Goal: Task Accomplishment & Management: Manage account settings

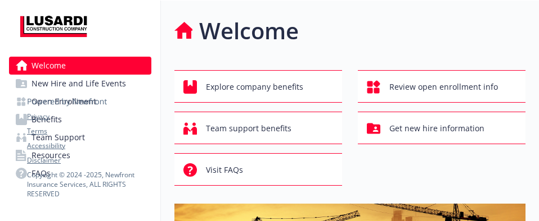
click at [408, 31] on div "Welcome" at bounding box center [349, 31] width 351 height 34
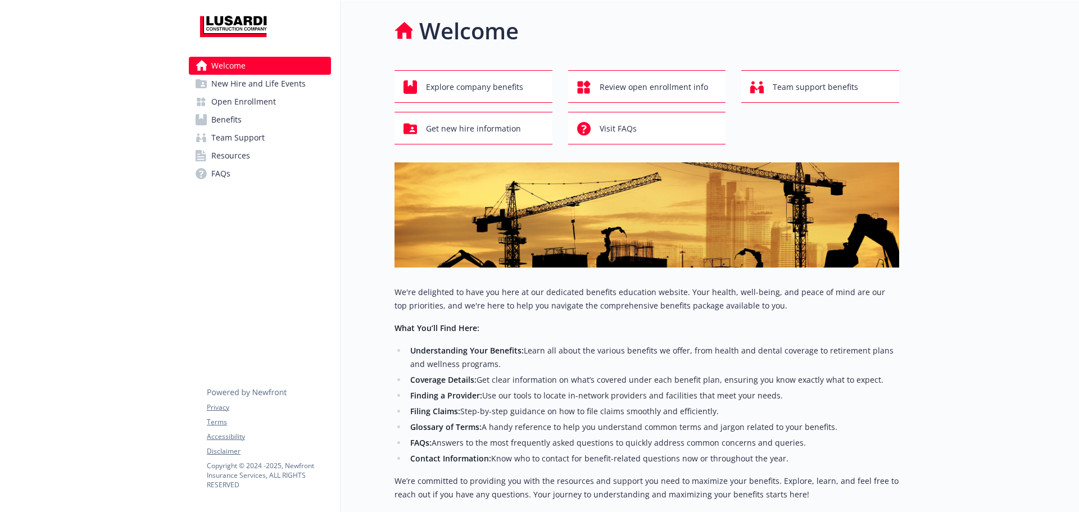
drag, startPoint x: 293, startPoint y: 120, endPoint x: 310, endPoint y: 120, distance: 16.9
click at [293, 120] on link "Benefits" at bounding box center [260, 120] width 142 height 18
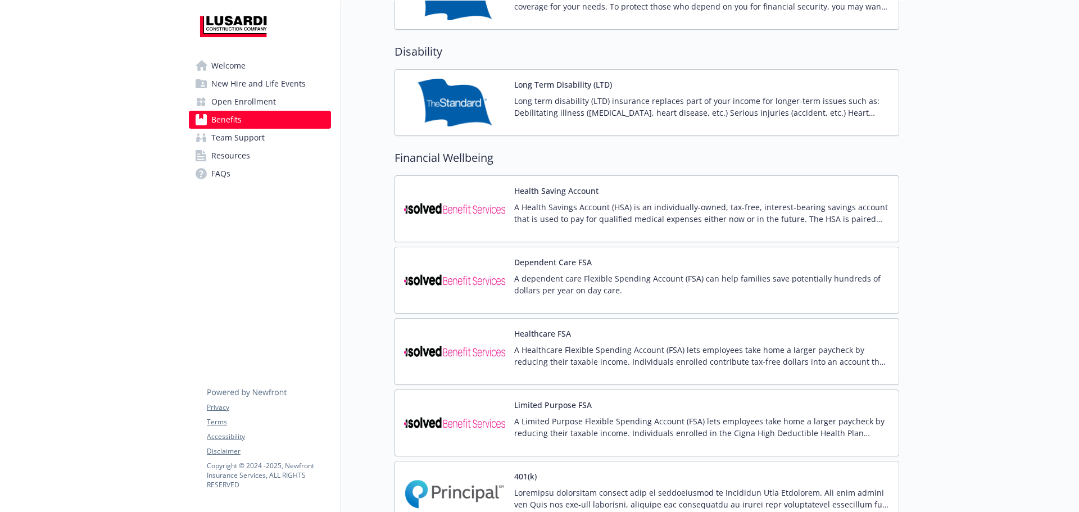
scroll to position [899, 0]
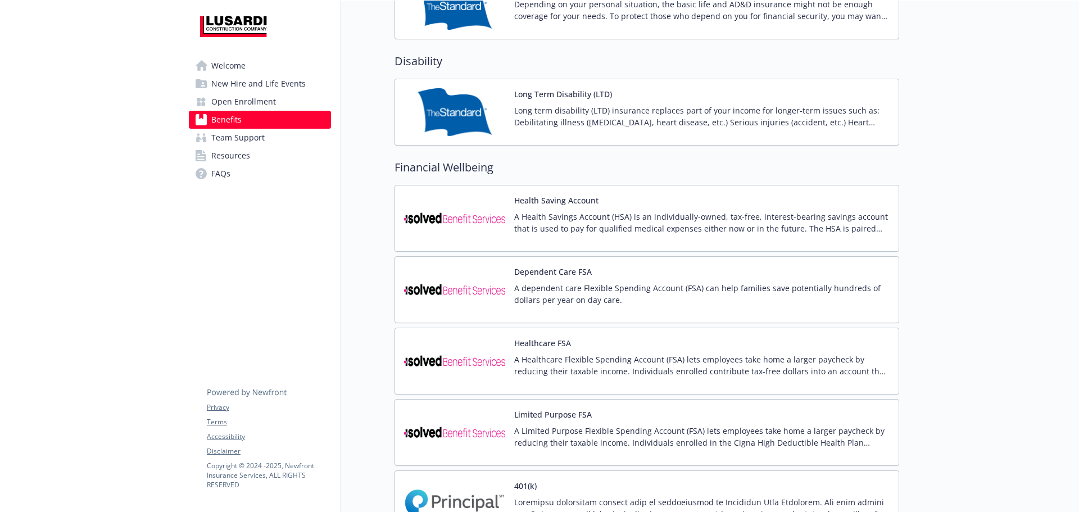
click at [708, 290] on p "A dependent care Flexible Spending Account (FSA) can help families save potenti…" at bounding box center [702, 294] width 376 height 24
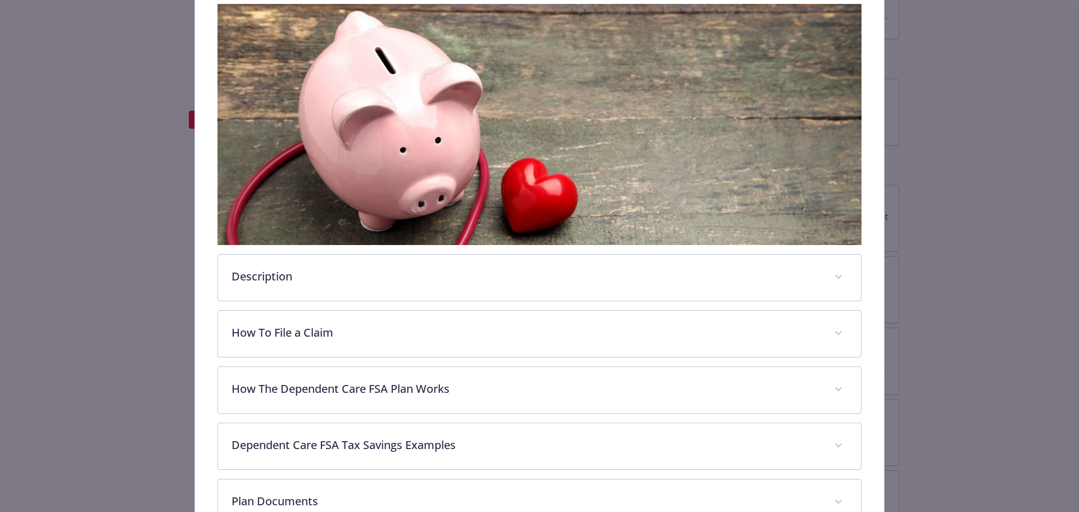
scroll to position [202, 0]
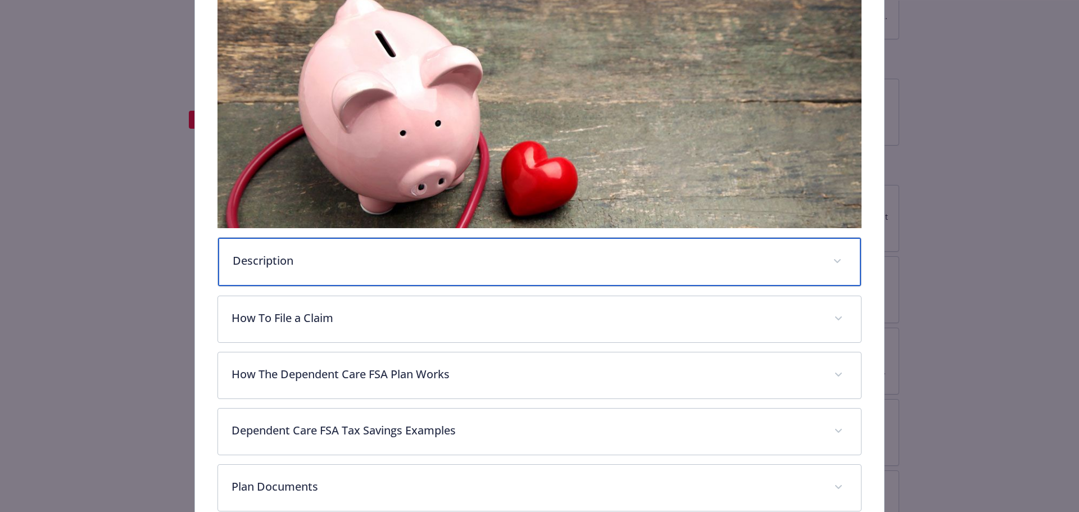
click at [243, 260] on p "Description" at bounding box center [526, 260] width 587 height 17
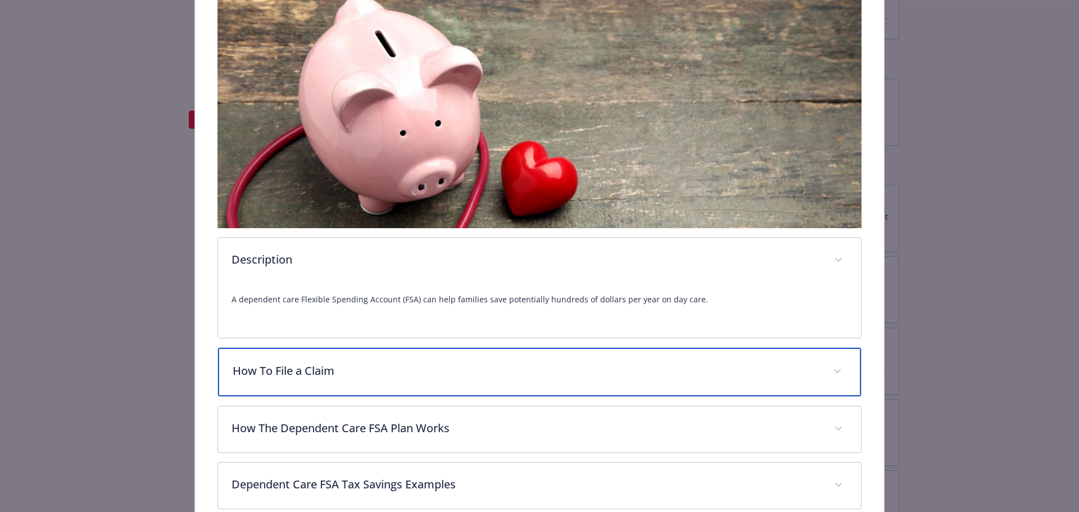
click at [274, 354] on p "How To File a Claim" at bounding box center [526, 371] width 587 height 17
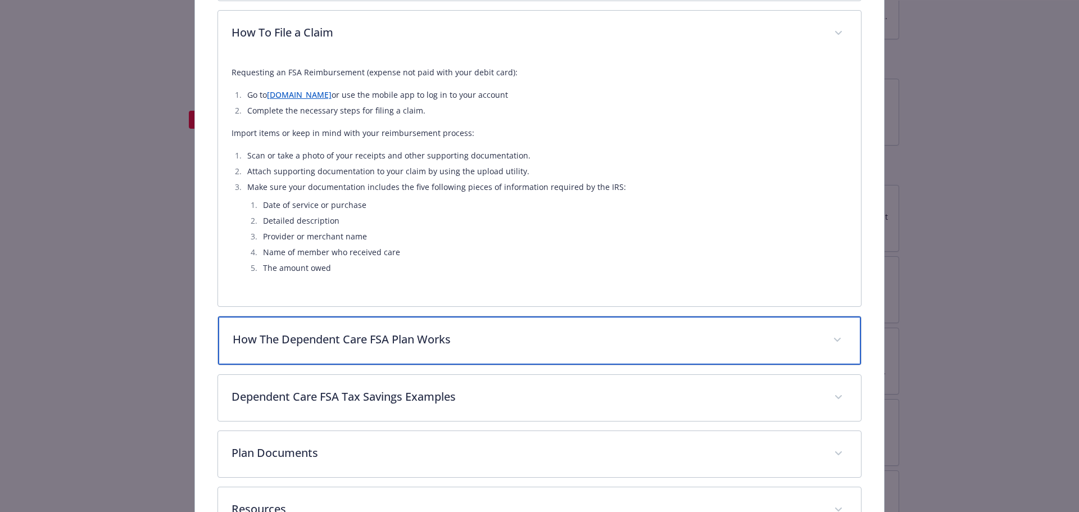
click at [314, 354] on div "How The Dependent Care FSA Plan Works" at bounding box center [540, 341] width 644 height 48
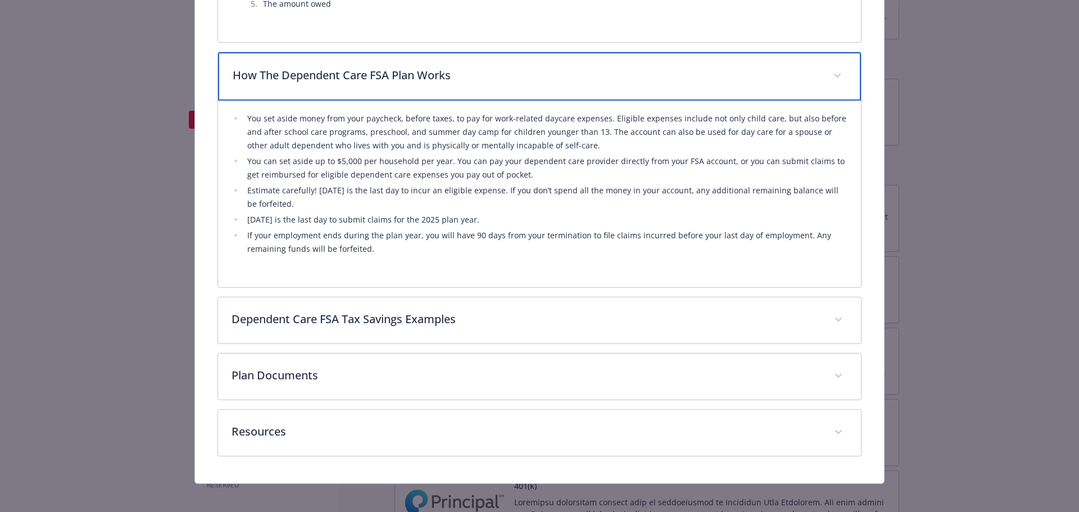
scroll to position [810, 0]
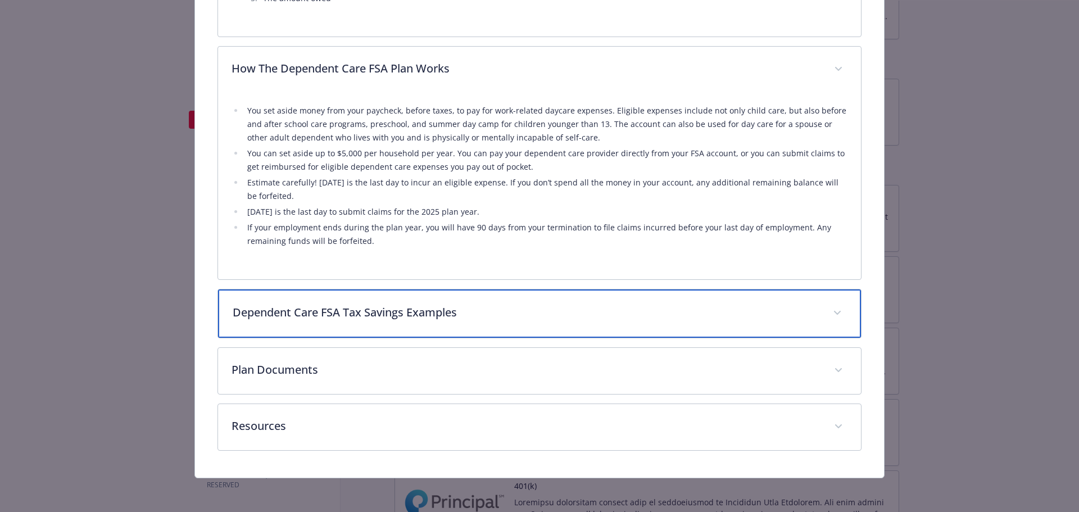
click at [333, 327] on div "Dependent Care FSA Tax Savings Examples" at bounding box center [540, 314] width 644 height 48
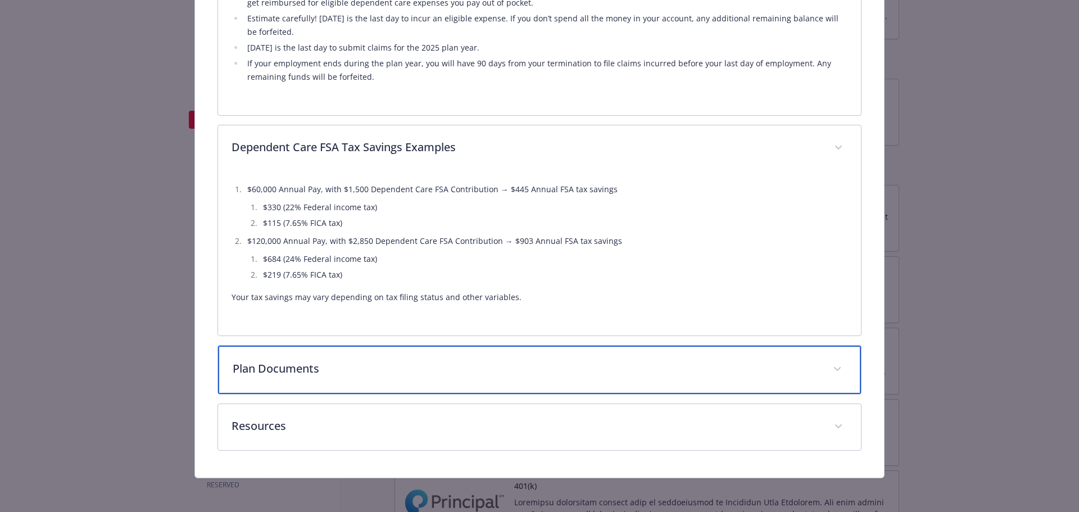
click at [324, 354] on div "Plan Documents" at bounding box center [540, 370] width 644 height 48
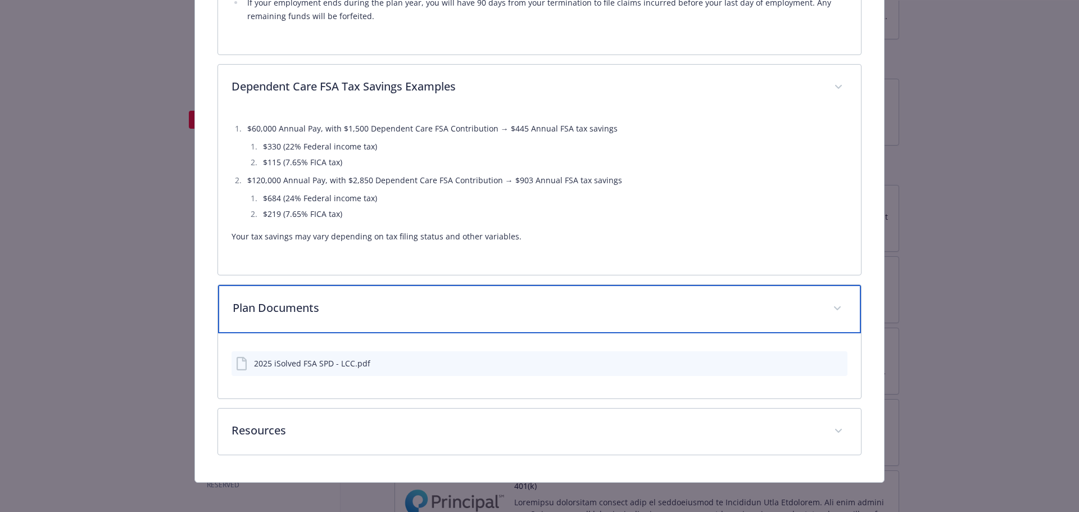
scroll to position [1039, 0]
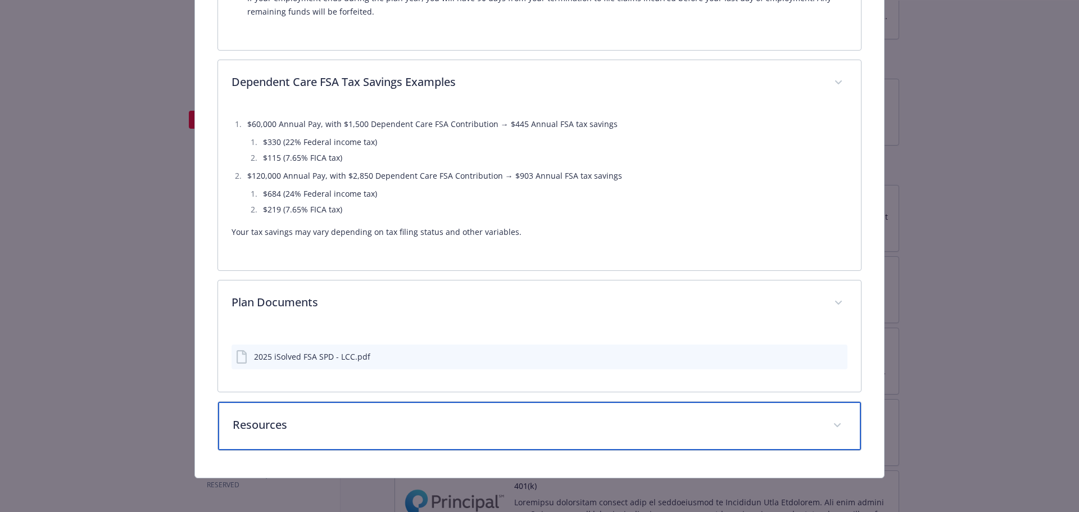
click at [316, 354] on div "Resources" at bounding box center [540, 426] width 644 height 48
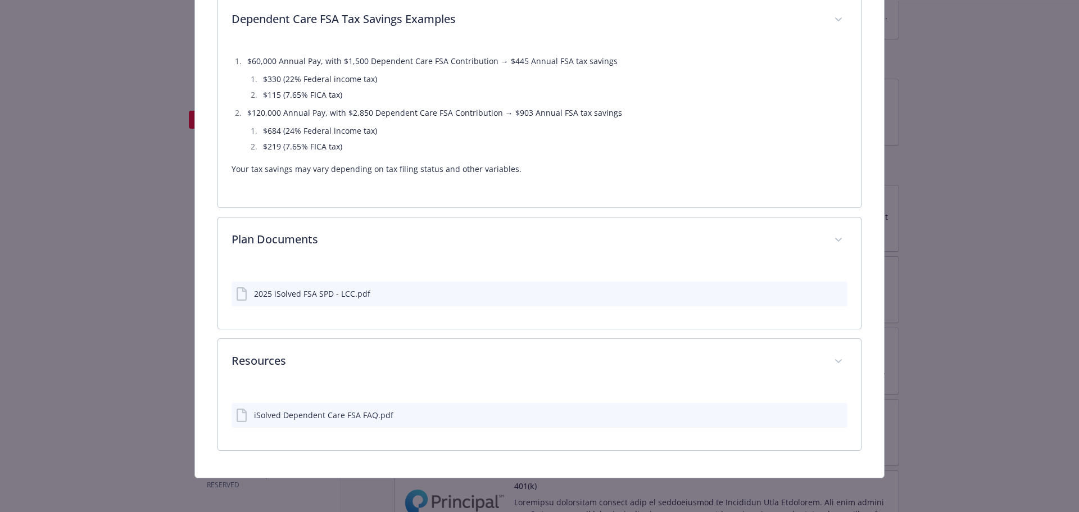
scroll to position [1102, 0]
click at [719, 354] on icon "preview file" at bounding box center [837, 415] width 10 height 8
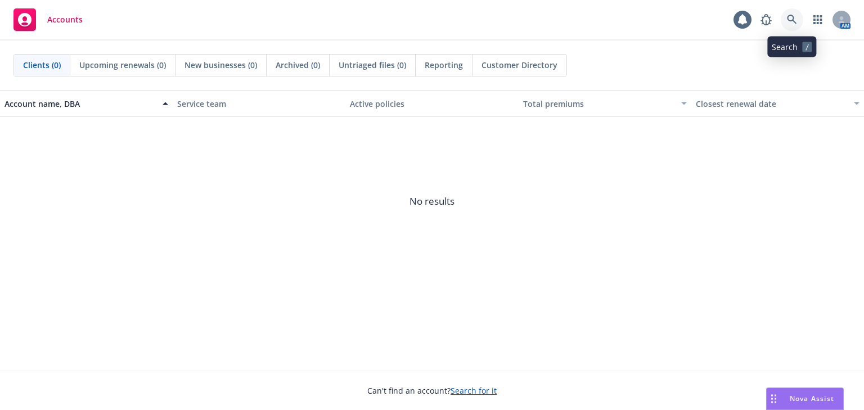
click at [790, 18] on icon at bounding box center [791, 20] width 10 height 10
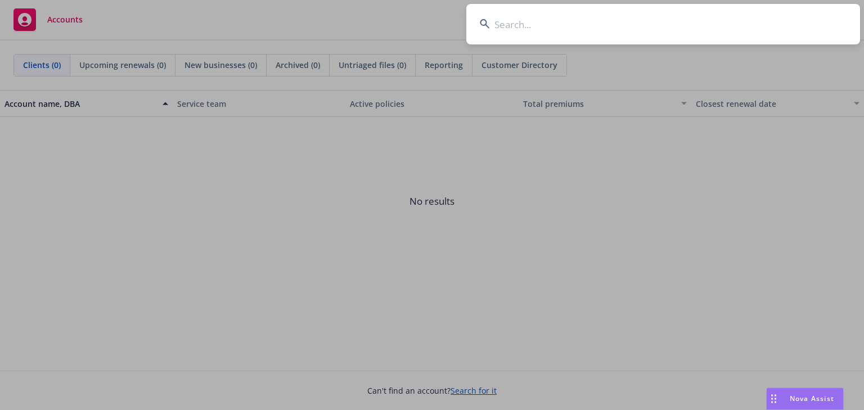
click at [527, 28] on input at bounding box center [663, 24] width 394 height 40
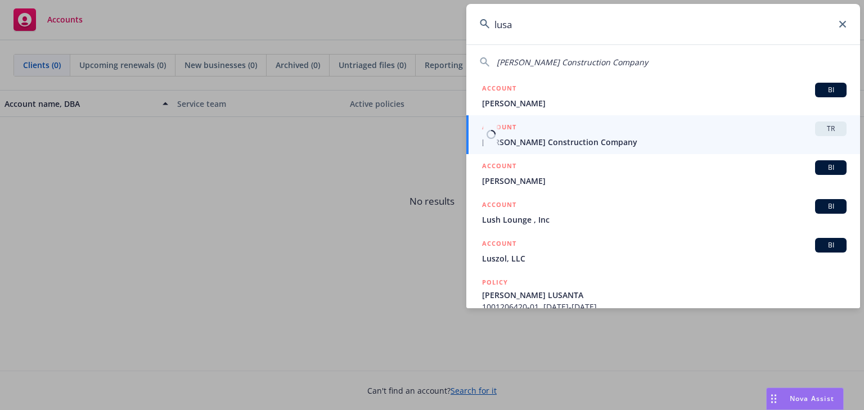
type input "lusa"
click at [559, 139] on span "[PERSON_NAME] Construction Company" at bounding box center [664, 142] width 364 height 12
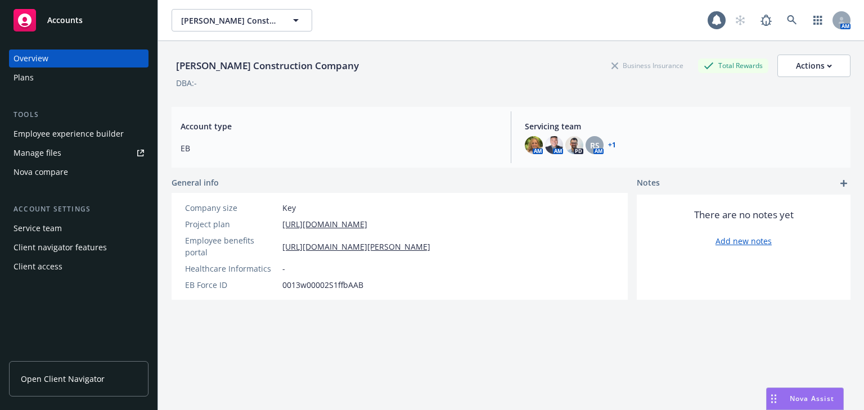
click at [57, 135] on div "Employee experience builder" at bounding box center [68, 134] width 110 height 18
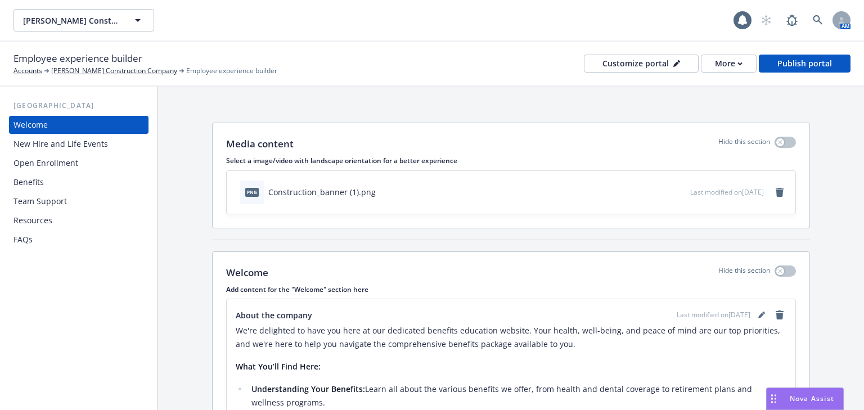
click at [36, 177] on div "Benefits" at bounding box center [28, 182] width 30 height 18
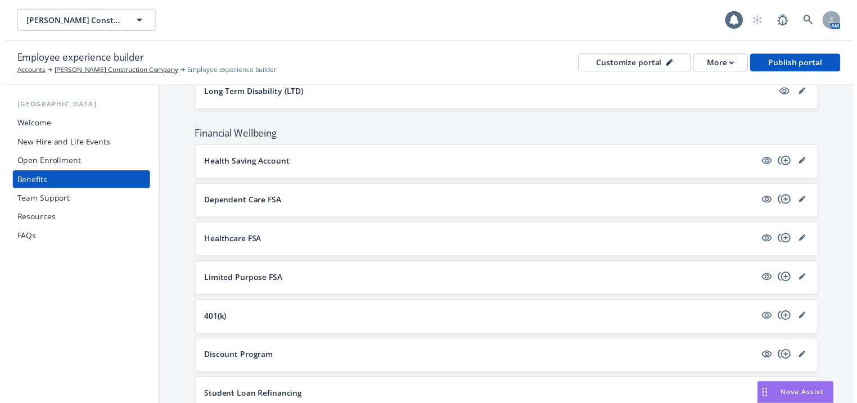
scroll to position [675, 0]
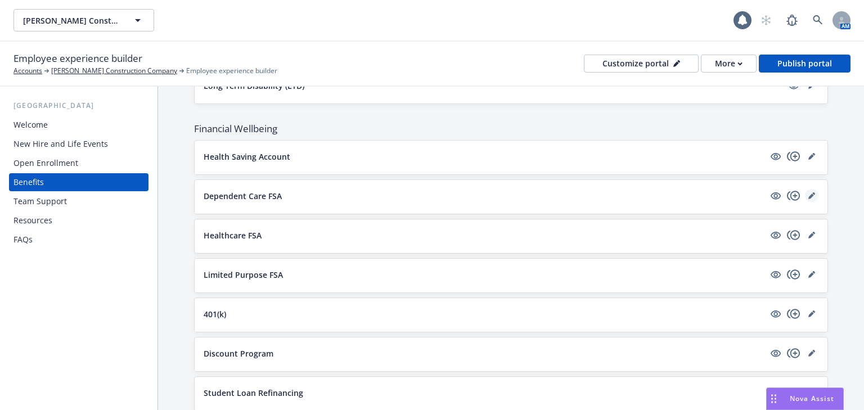
click at [808, 193] on icon "editPencil" at bounding box center [811, 196] width 6 height 6
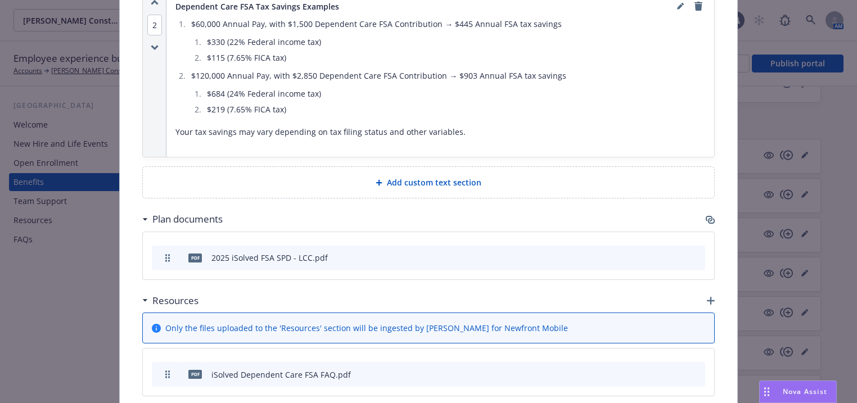
scroll to position [1093, 0]
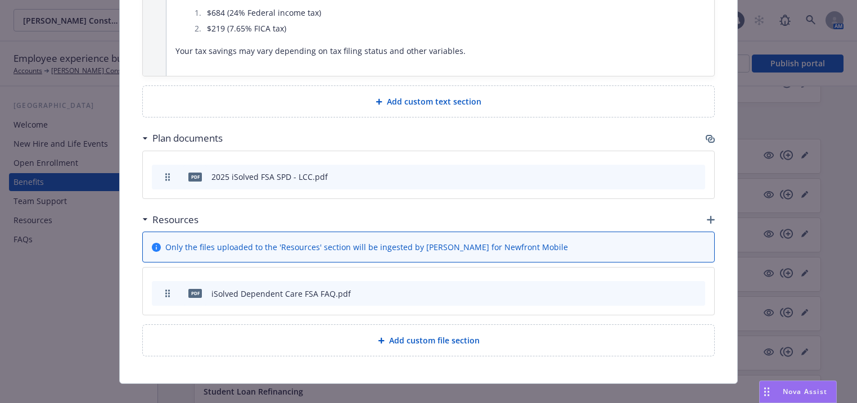
click at [707, 216] on icon "button" at bounding box center [711, 220] width 8 height 8
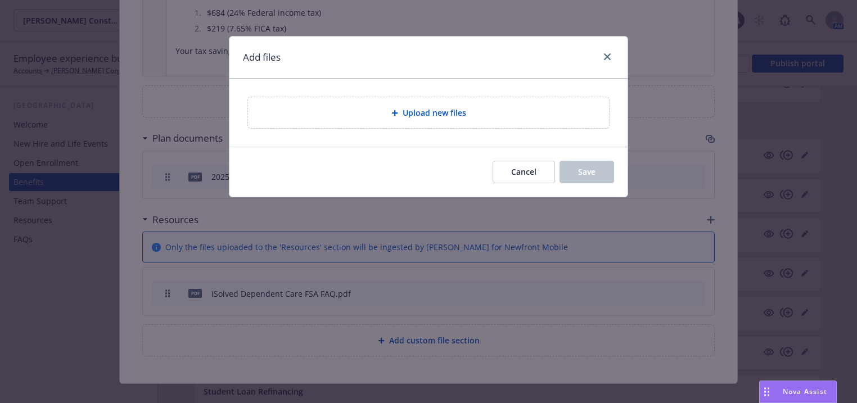
scroll to position [1087, 0]
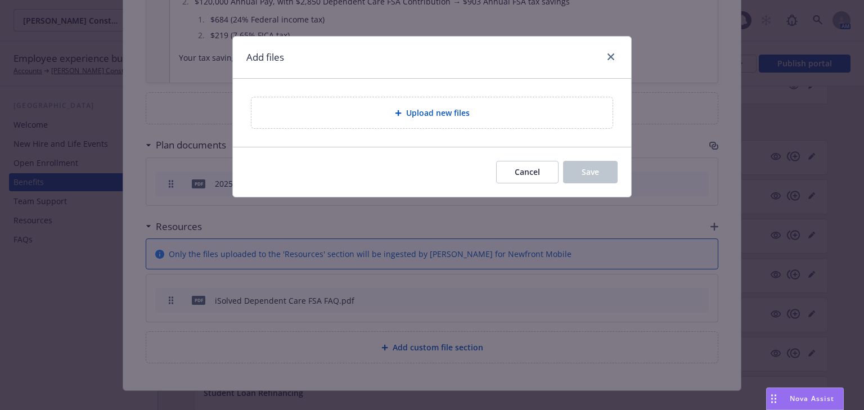
drag, startPoint x: 433, startPoint y: 112, endPoint x: 439, endPoint y: 115, distance: 6.1
click at [435, 115] on span "Upload new files" at bounding box center [438, 113] width 64 height 12
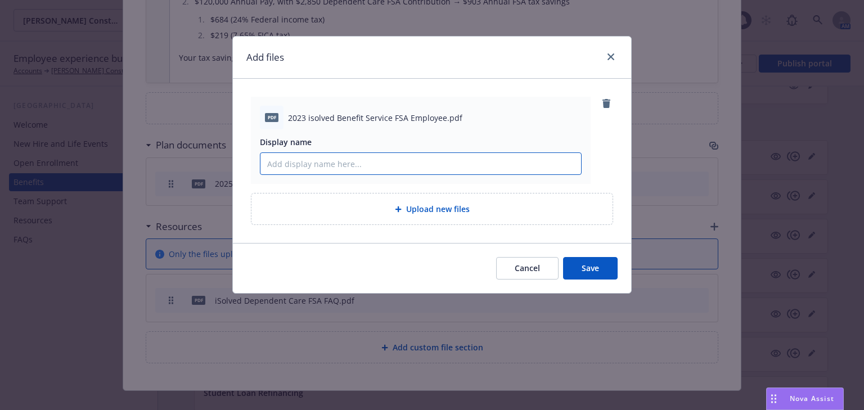
click at [331, 165] on input "Display name" at bounding box center [420, 163] width 320 height 21
paste input "Flexible & Limited Spending Account Summary"
type input "Flexible & Limited Spending Account Summary"
click at [498, 166] on input "Flexible & Limited Spending Account Summary" at bounding box center [420, 163] width 320 height 21
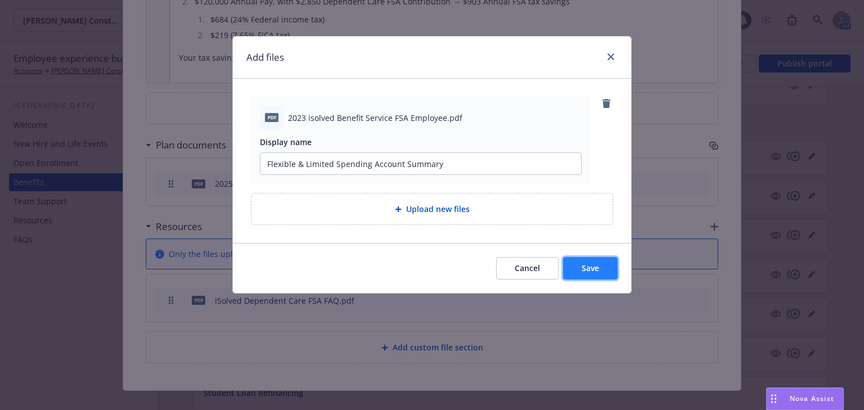
click at [600, 266] on button "Save" at bounding box center [590, 268] width 55 height 22
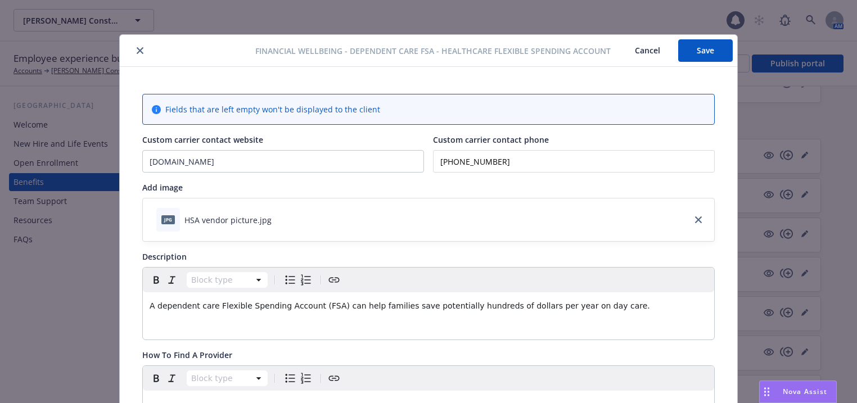
scroll to position [0, 0]
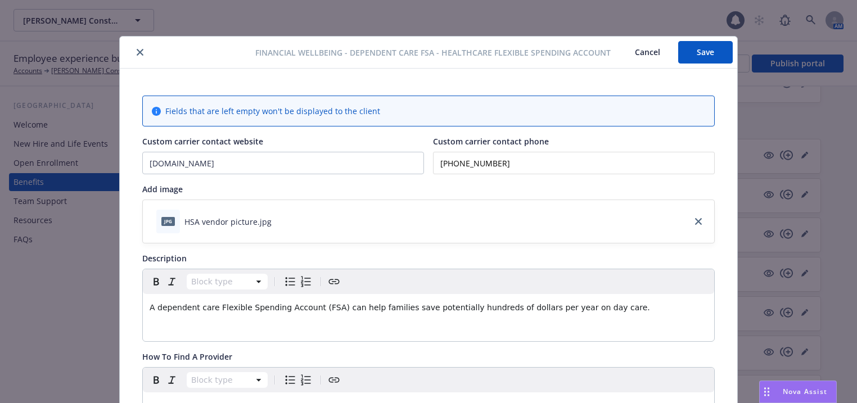
click at [700, 54] on button "Save" at bounding box center [705, 52] width 55 height 22
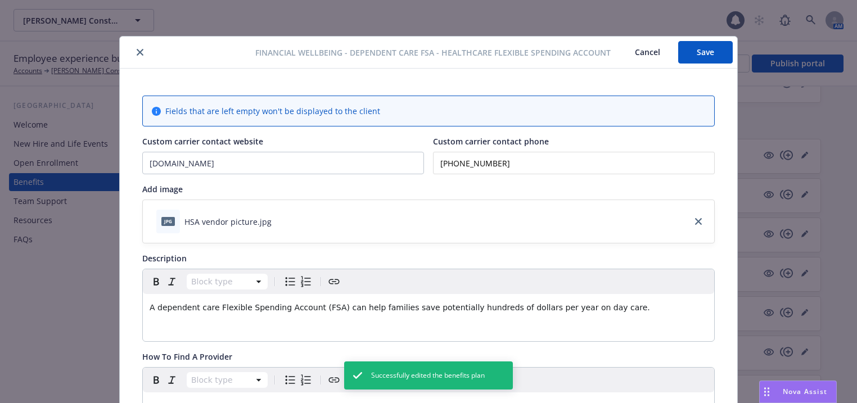
click at [137, 52] on icon "close" at bounding box center [140, 52] width 7 height 7
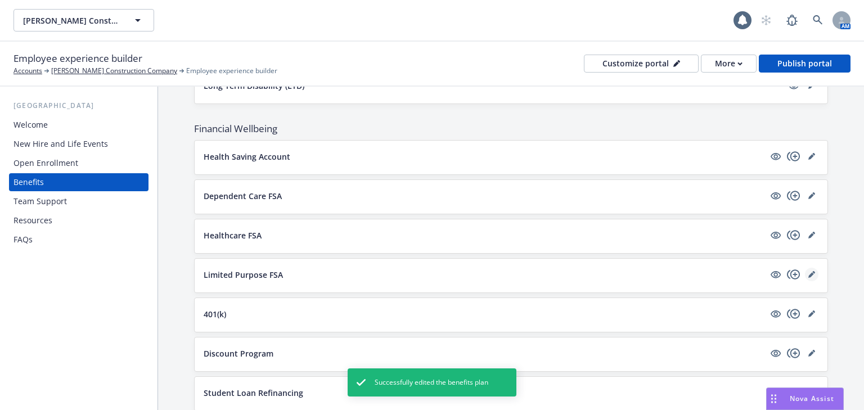
click at [804, 268] on link "editPencil" at bounding box center [810, 274] width 13 height 13
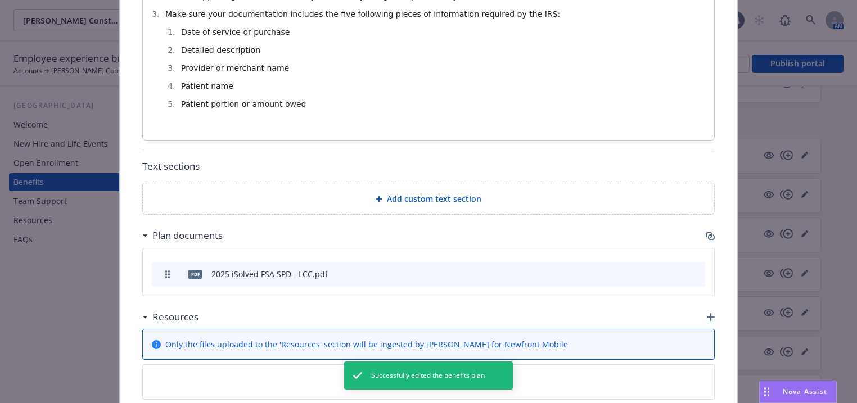
scroll to position [717, 0]
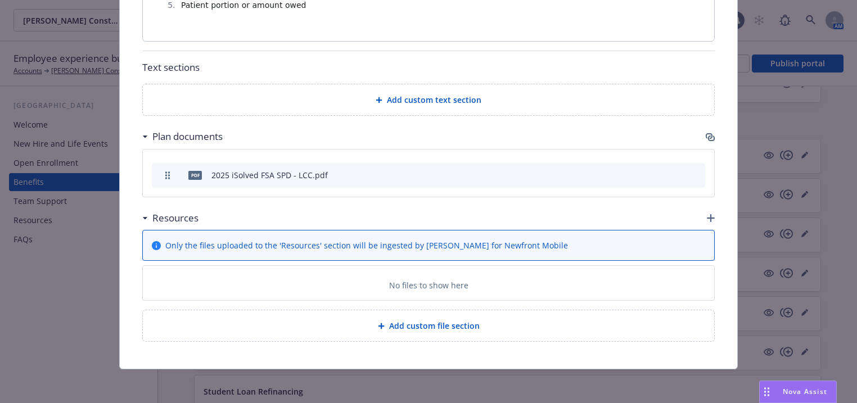
click at [707, 217] on icon "button" at bounding box center [711, 218] width 8 height 8
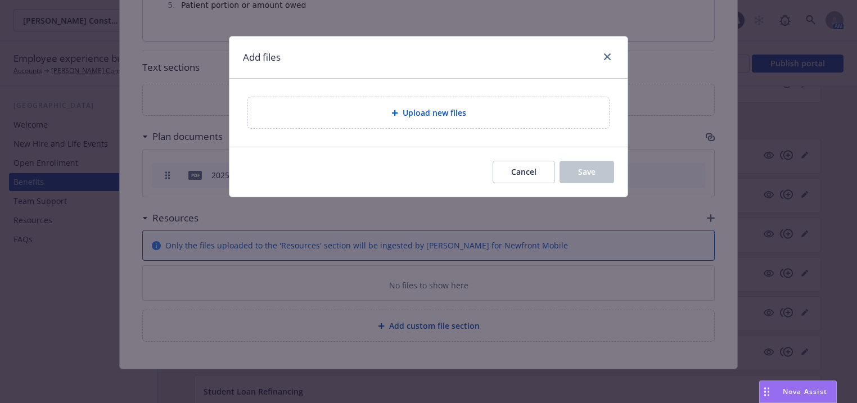
scroll to position [711, 0]
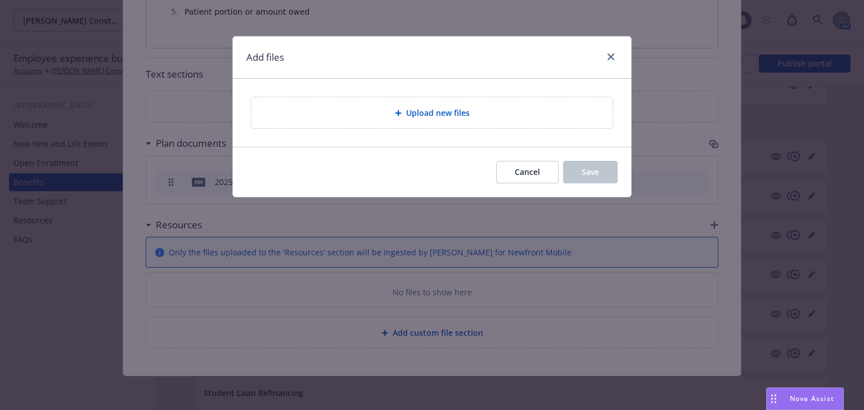
click at [430, 107] on span "Upload new files" at bounding box center [438, 113] width 64 height 12
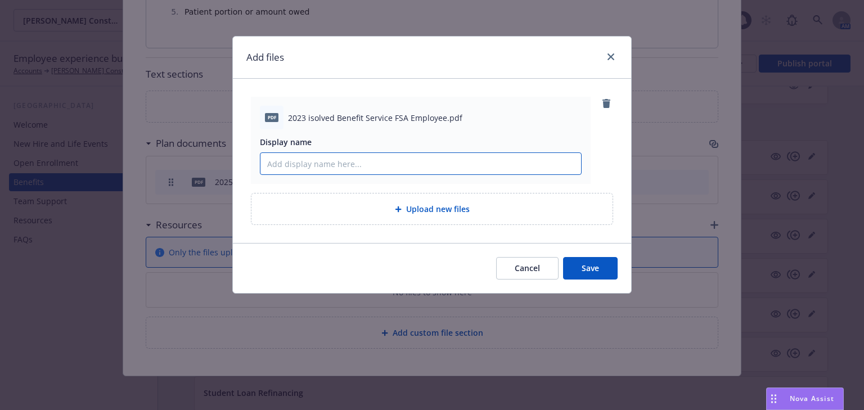
click at [292, 160] on input "Display name" at bounding box center [420, 163] width 320 height 21
paste input "Flexible & Limited Spending Account Summary"
type input "Flexible & Limited Spending Account Summary"
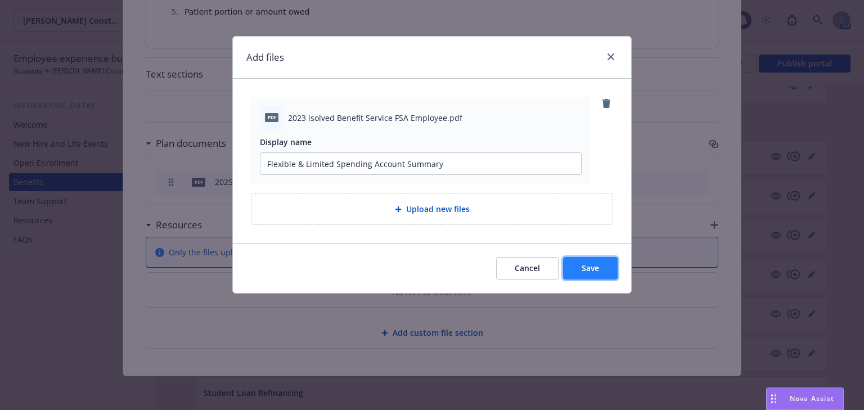
click at [576, 266] on button "Save" at bounding box center [590, 268] width 55 height 22
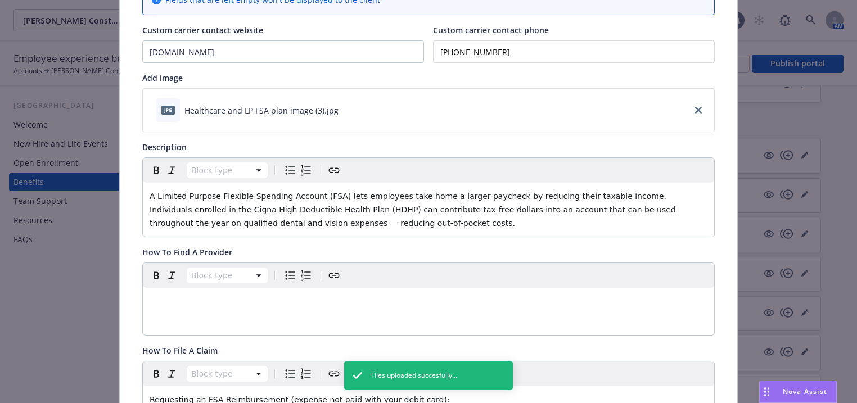
scroll to position [0, 0]
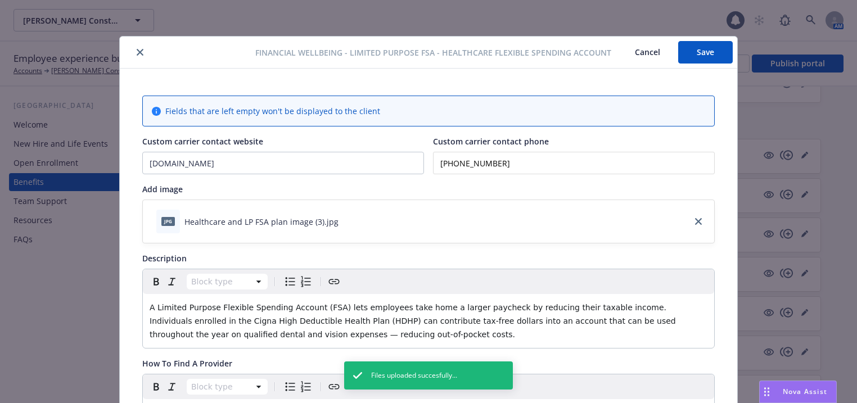
click at [702, 45] on button "Save" at bounding box center [705, 52] width 55 height 22
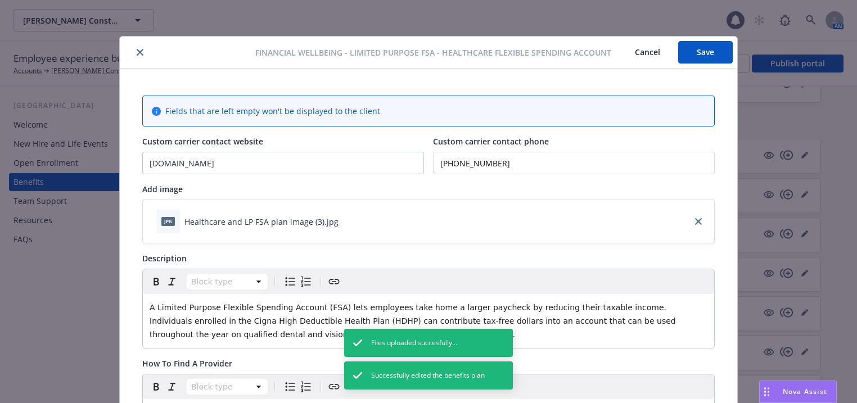
click at [137, 51] on icon "close" at bounding box center [140, 52] width 7 height 7
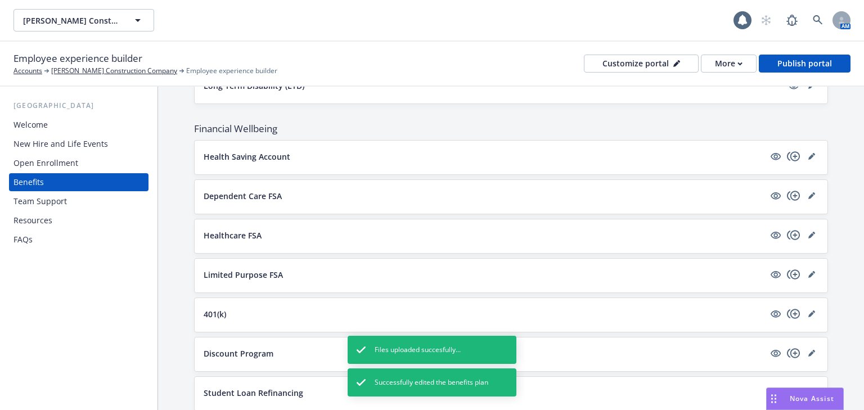
click at [799, 189] on div at bounding box center [792, 195] width 49 height 13
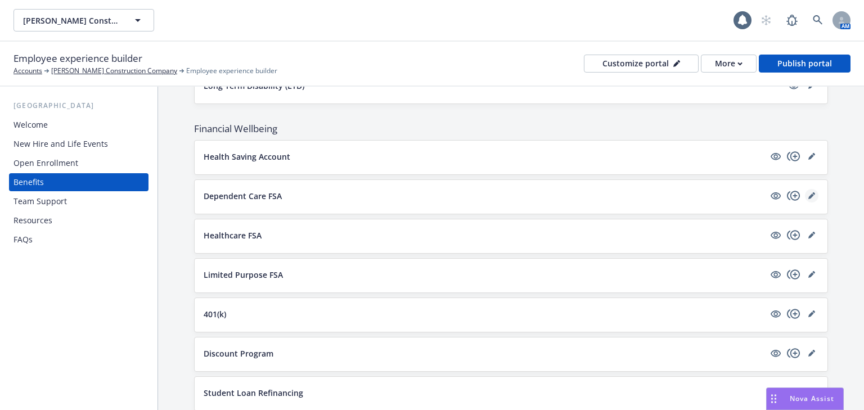
click at [808, 192] on icon "editPencil" at bounding box center [811, 195] width 7 height 7
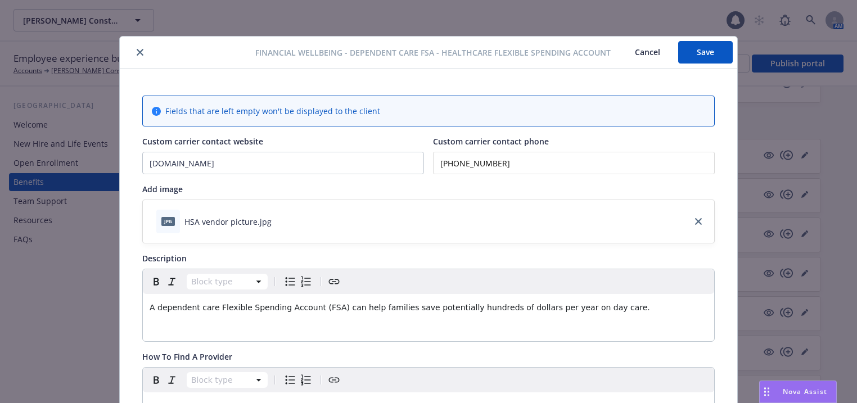
click at [137, 49] on icon "close" at bounding box center [140, 52] width 7 height 7
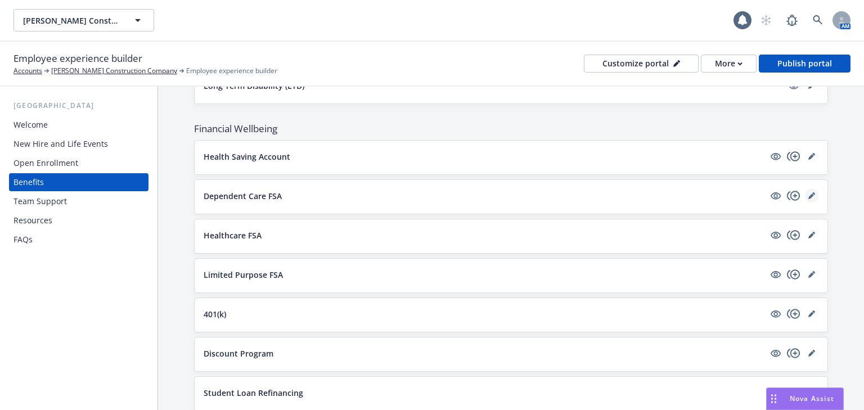
click at [808, 192] on icon "editPencil" at bounding box center [811, 195] width 7 height 7
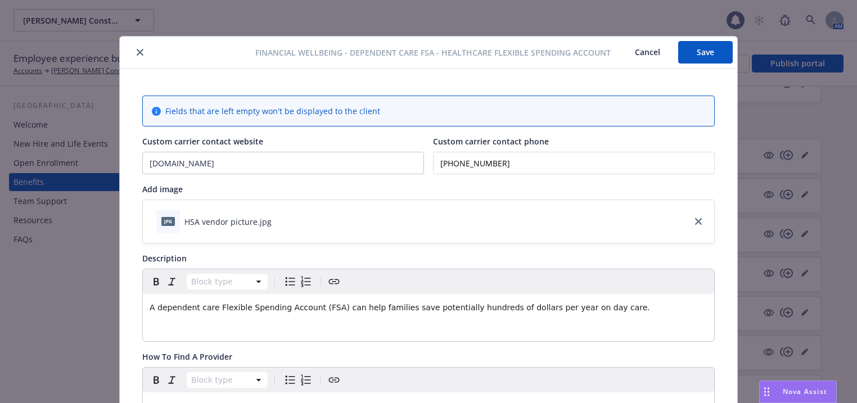
click at [693, 44] on button "Save" at bounding box center [705, 52] width 55 height 22
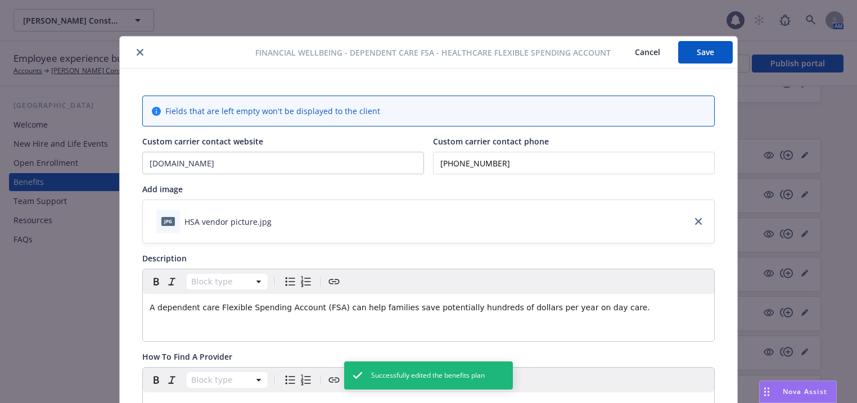
click at [137, 50] on icon "close" at bounding box center [140, 52] width 7 height 7
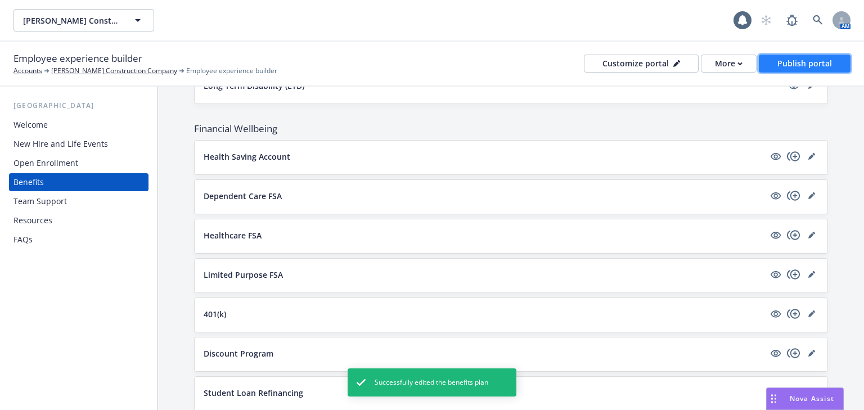
click at [777, 68] on button "Publish portal" at bounding box center [804, 64] width 92 height 18
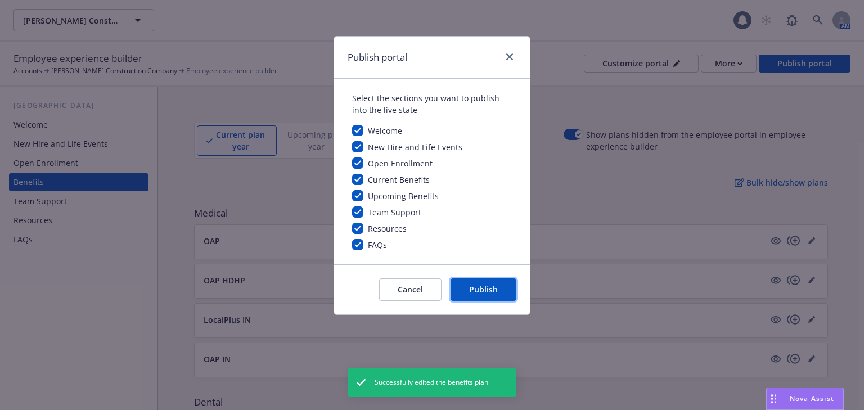
drag, startPoint x: 500, startPoint y: 295, endPoint x: 607, endPoint y: 300, distance: 106.9
click at [501, 295] on button "Publish" at bounding box center [483, 289] width 66 height 22
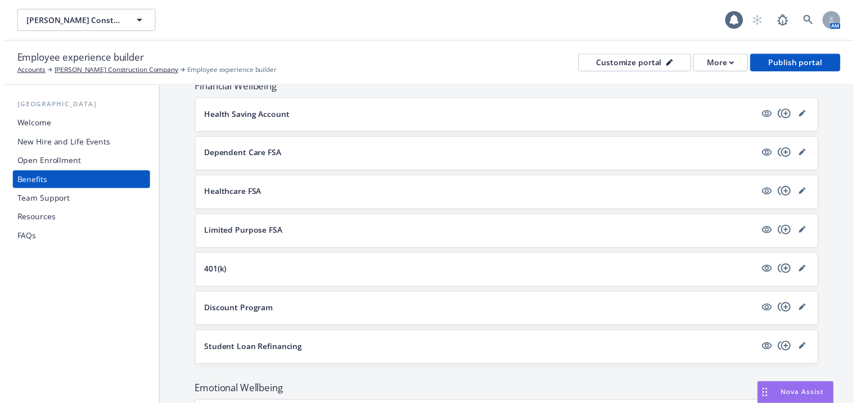
scroll to position [720, 0]
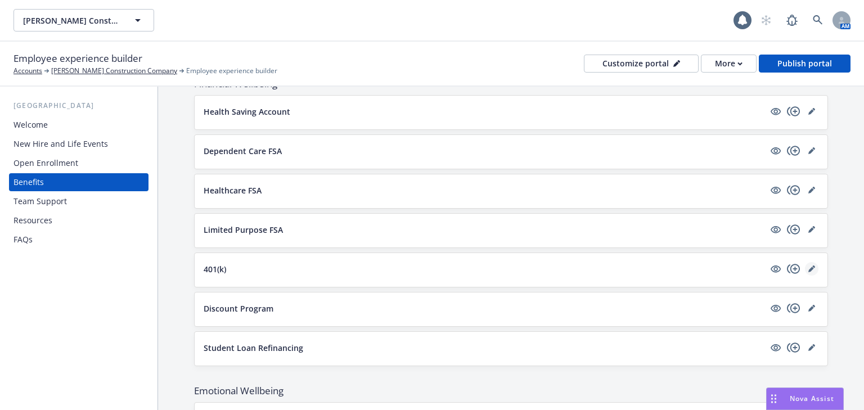
click at [808, 266] on icon "editPencil" at bounding box center [811, 269] width 6 height 6
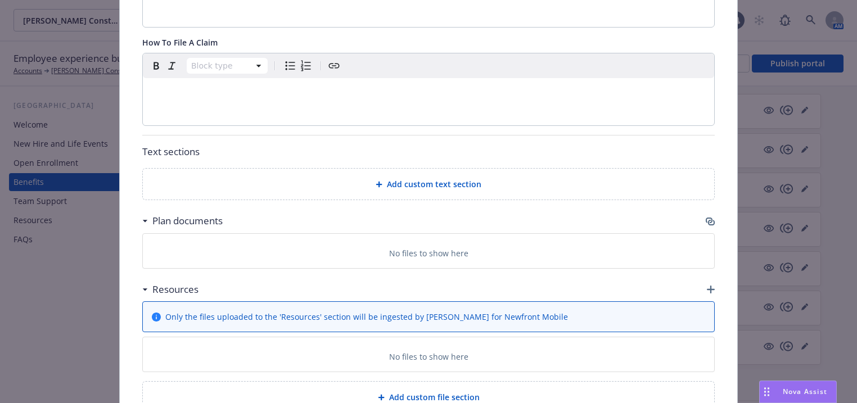
scroll to position [753, 0]
click at [707, 284] on icon "button" at bounding box center [711, 288] width 8 height 8
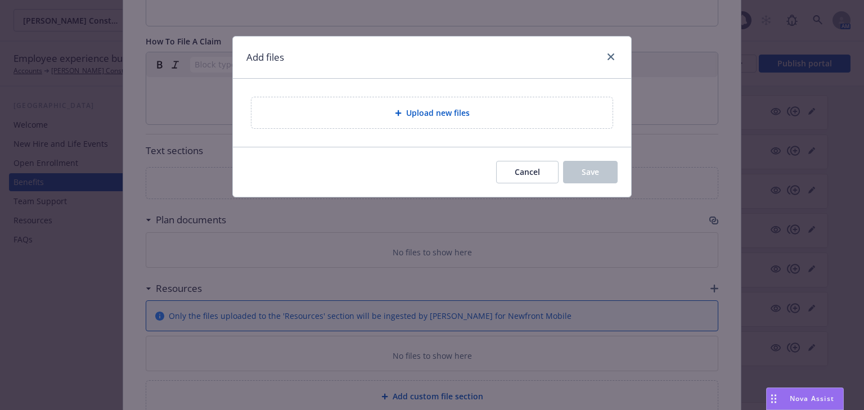
click at [423, 112] on span "Upload new files" at bounding box center [438, 113] width 64 height 12
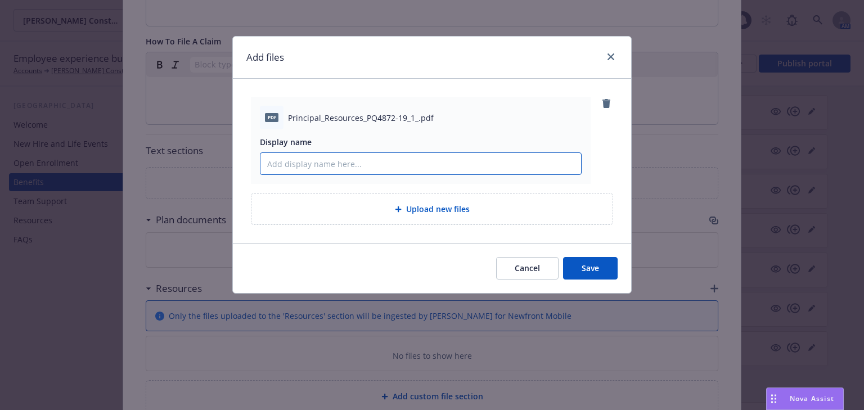
click at [302, 164] on input "Display name" at bounding box center [420, 163] width 320 height 21
paste input "Principal Resources"
type input "Principal Resources"
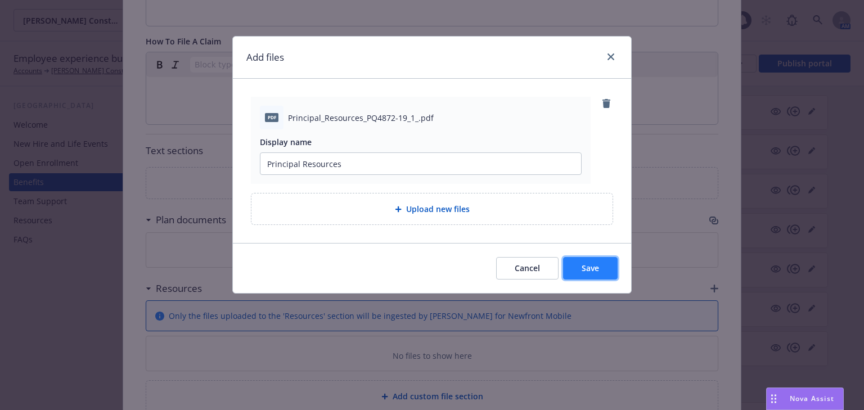
click at [580, 269] on button "Save" at bounding box center [590, 268] width 55 height 22
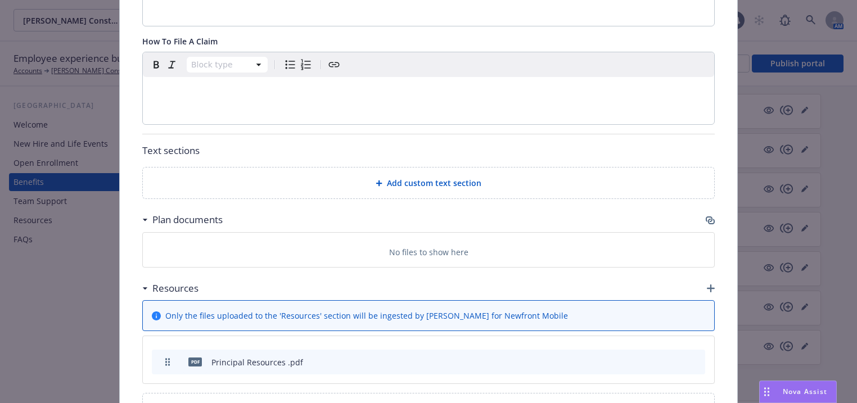
click at [449, 403] on span "Add custom file section" at bounding box center [434, 409] width 91 height 12
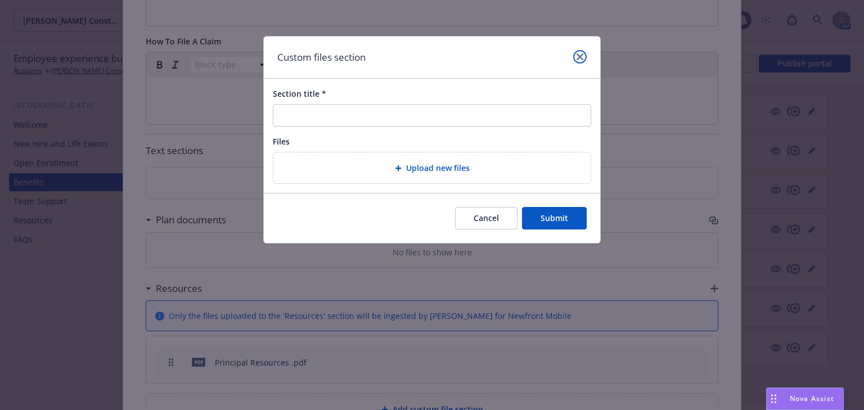
click at [575, 56] on link "close" at bounding box center [579, 56] width 13 height 13
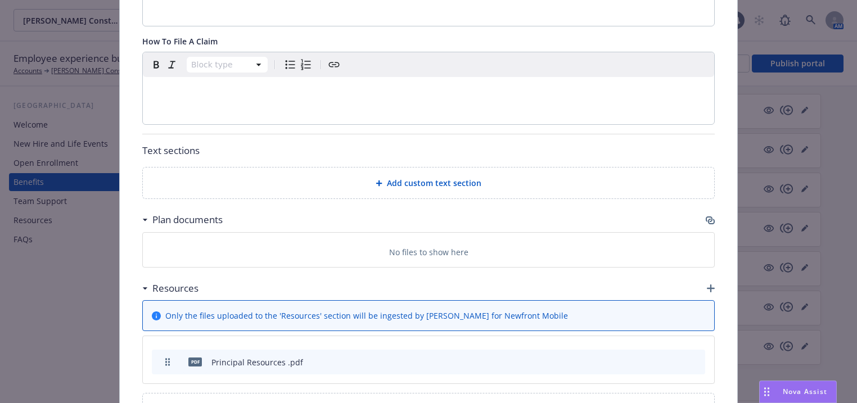
click at [702, 277] on div "Resources" at bounding box center [428, 289] width 572 height 24
click at [708, 284] on icon "button" at bounding box center [711, 288] width 8 height 8
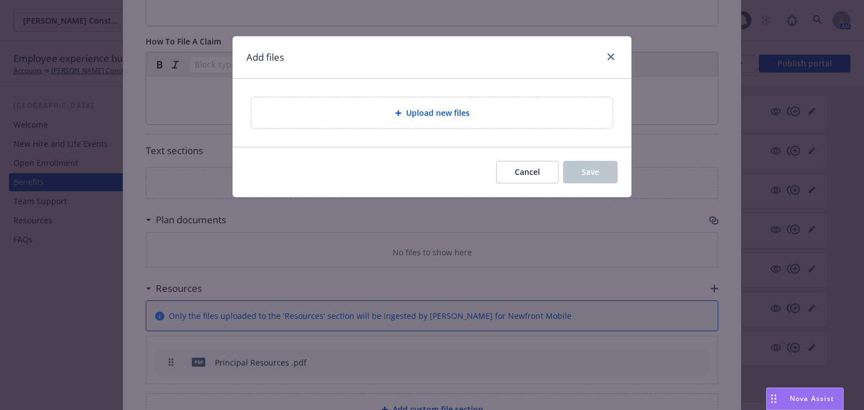
click at [417, 112] on span "Upload new files" at bounding box center [438, 113] width 64 height 12
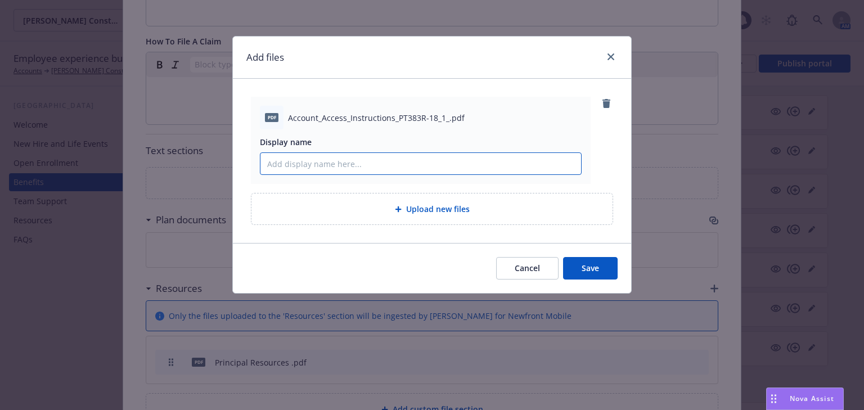
click at [295, 159] on input "Display name" at bounding box center [420, 163] width 320 height 21
paste input "Principal Account Access Instructions"
type input "Principal Account Access Instructions"
click at [592, 267] on span "Save" at bounding box center [589, 268] width 17 height 11
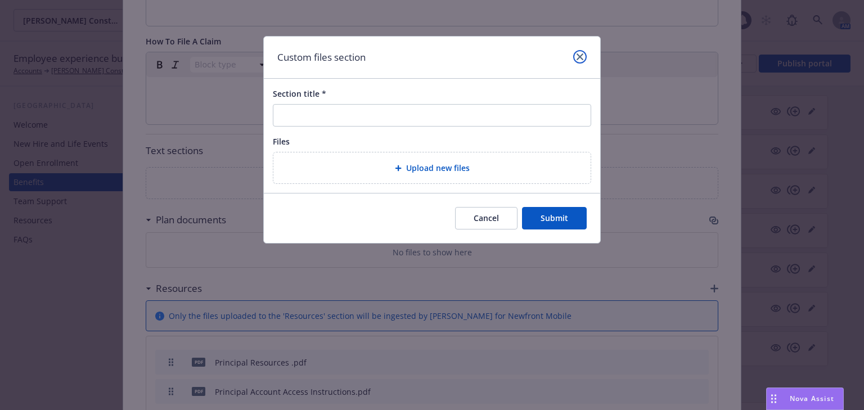
drag, startPoint x: 576, startPoint y: 52, endPoint x: 568, endPoint y: 59, distance: 9.9
click at [576, 52] on link "close" at bounding box center [579, 56] width 13 height 13
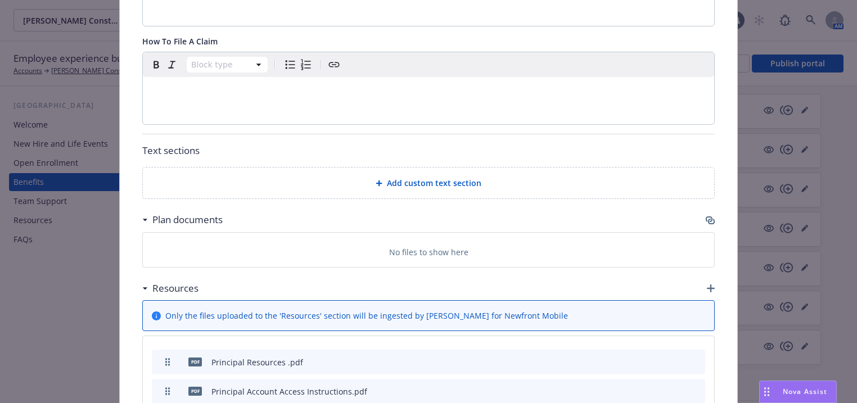
click at [702, 277] on div "Resources" at bounding box center [428, 289] width 572 height 24
click at [710, 284] on icon "button" at bounding box center [711, 288] width 8 height 8
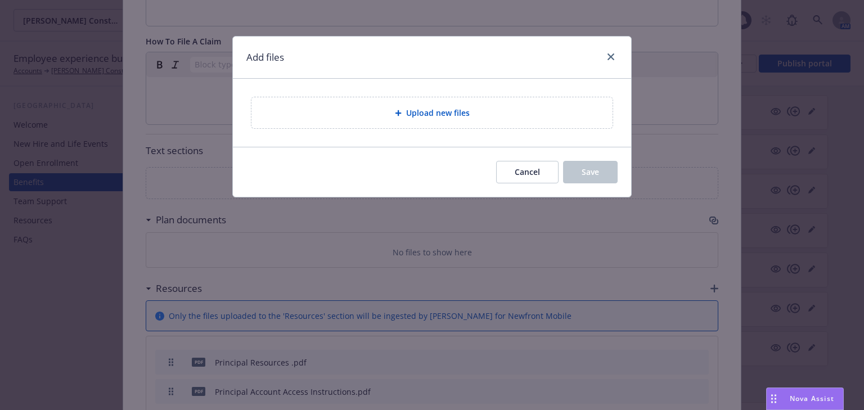
click at [438, 109] on span "Upload new files" at bounding box center [438, 113] width 64 height 12
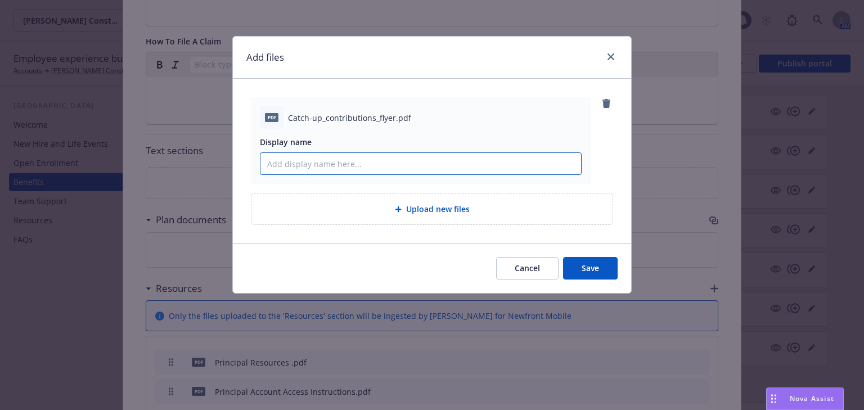
click at [296, 170] on input "Display name" at bounding box center [420, 163] width 320 height 21
paste input "Catch-Up Contribution Flyer"
type input "Catch-Up Contribution Flyer"
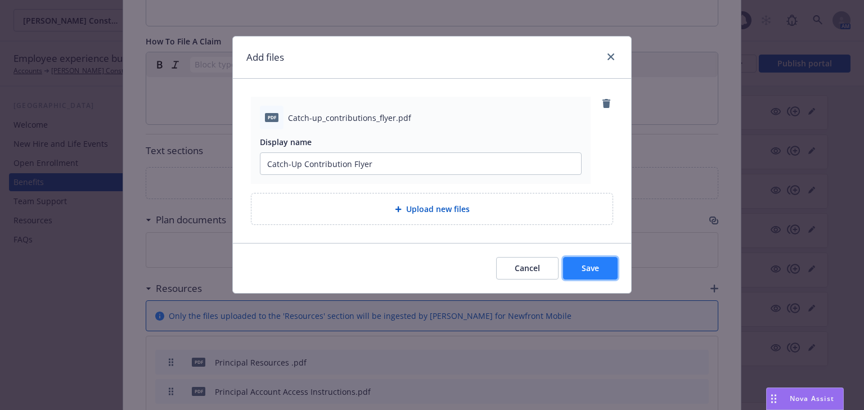
click at [593, 258] on button "Save" at bounding box center [590, 268] width 55 height 22
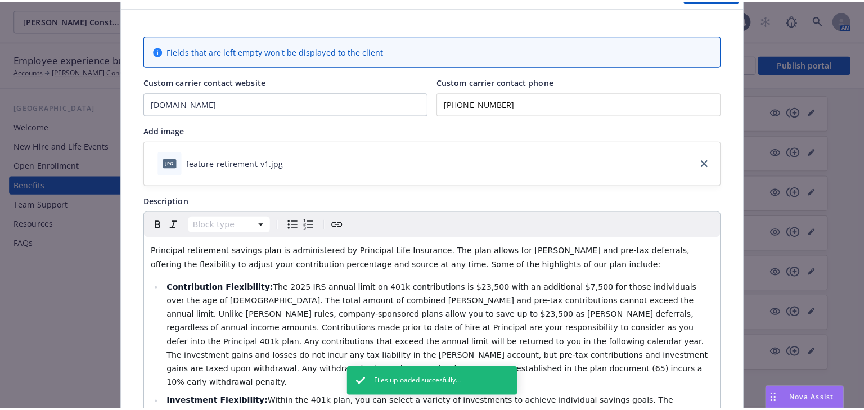
scroll to position [0, 0]
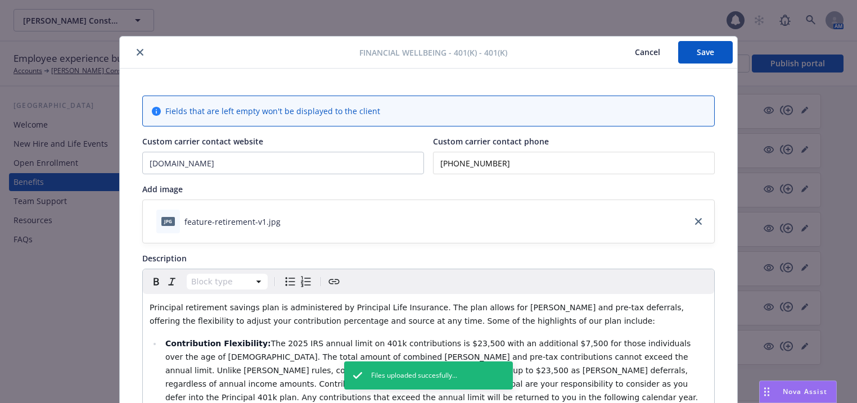
click at [705, 52] on button "Save" at bounding box center [705, 52] width 55 height 22
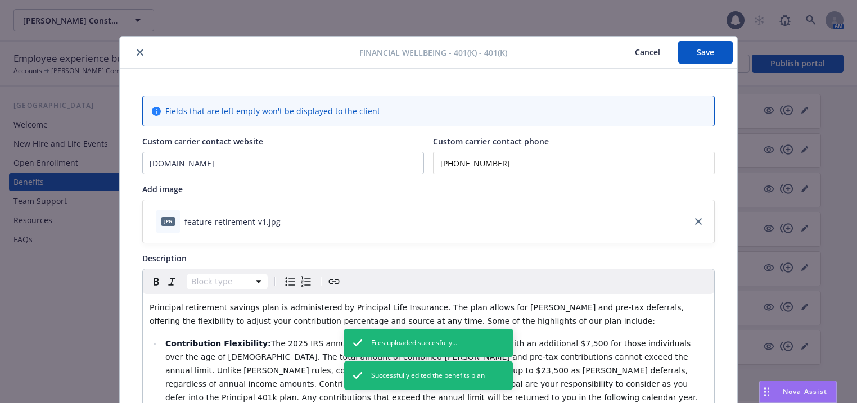
click at [139, 53] on button "close" at bounding box center [139, 52] width 13 height 13
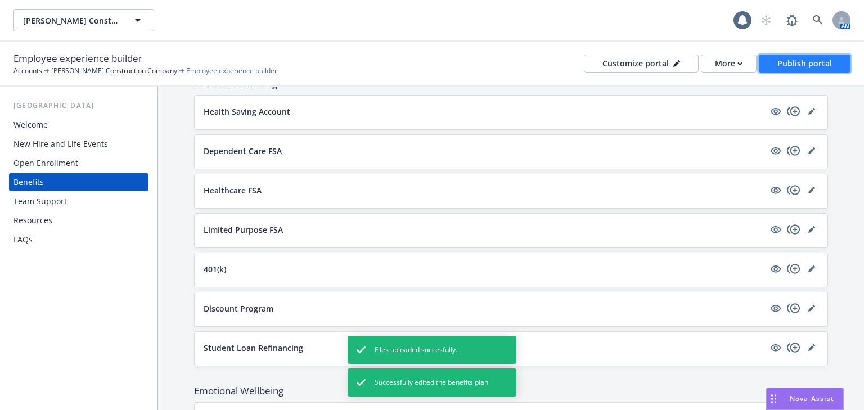
click at [794, 56] on div "Publish portal" at bounding box center [804, 63] width 55 height 17
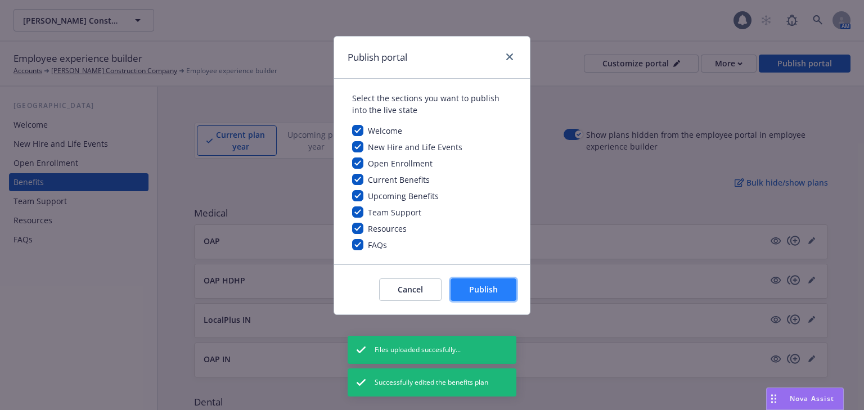
click at [490, 291] on span "Publish" at bounding box center [483, 289] width 29 height 11
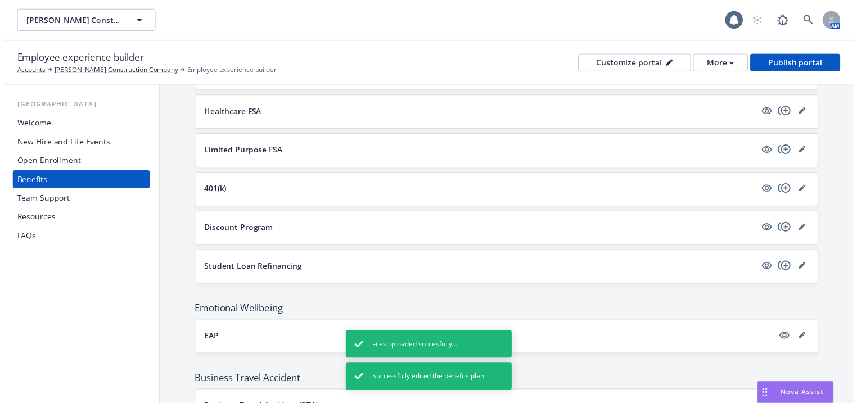
scroll to position [784, 0]
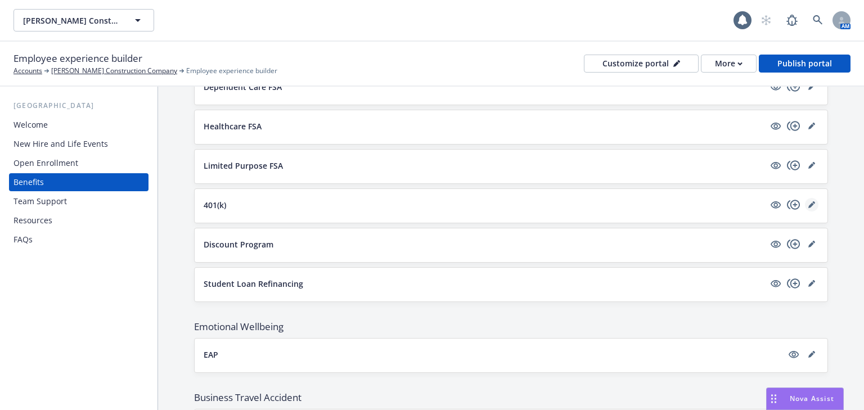
click at [808, 202] on icon "editPencil" at bounding box center [811, 205] width 6 height 6
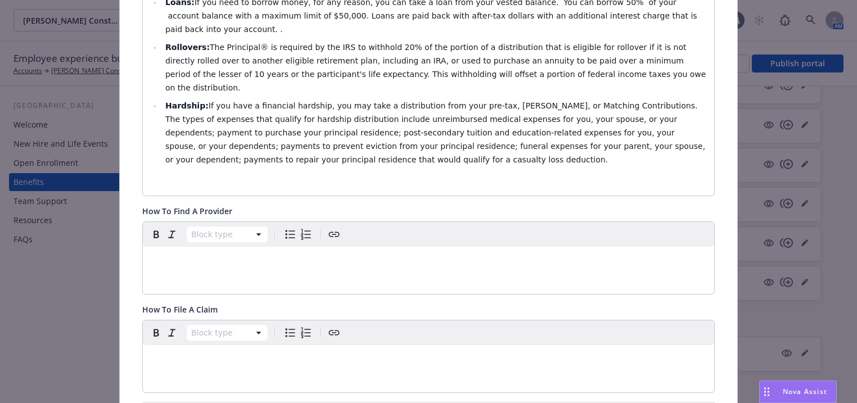
scroll to position [483, 0]
click at [180, 306] on span "How To File A Claim" at bounding box center [179, 311] width 75 height 11
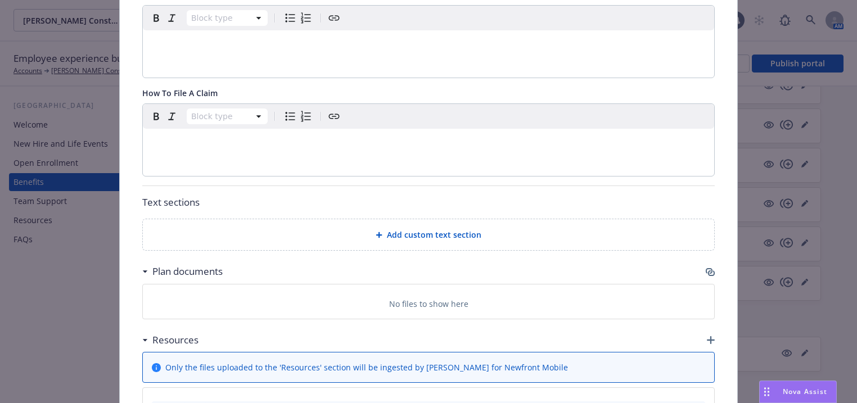
scroll to position [708, 0]
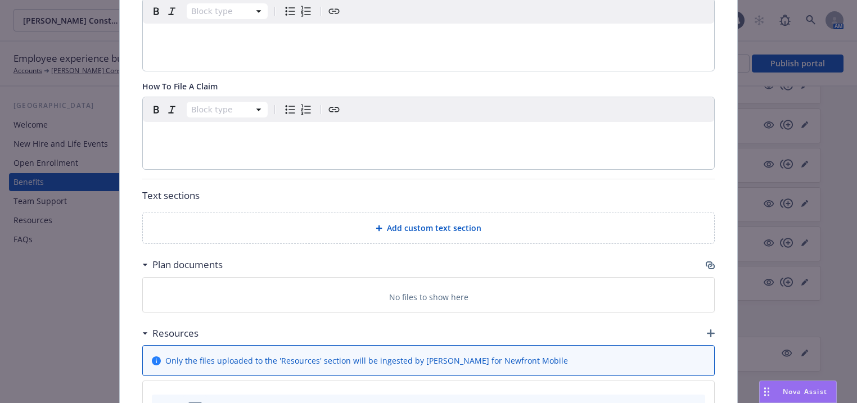
click at [412, 222] on span "Add custom text section" at bounding box center [434, 228] width 94 height 12
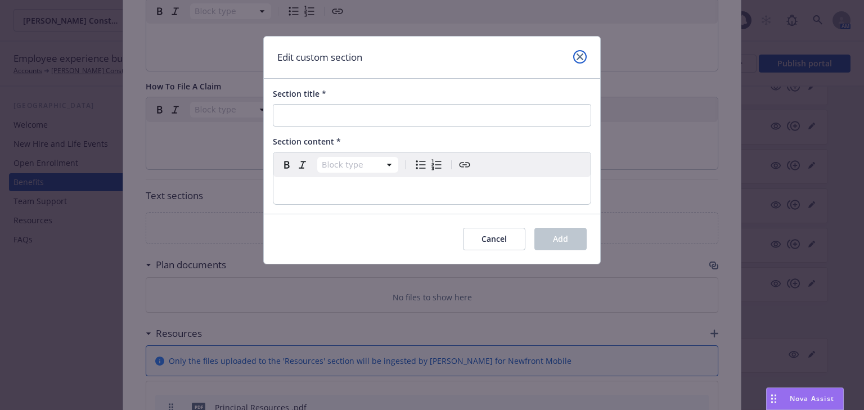
drag, startPoint x: 582, startPoint y: 59, endPoint x: 572, endPoint y: 66, distance: 12.9
click at [582, 59] on icon "close" at bounding box center [579, 56] width 7 height 7
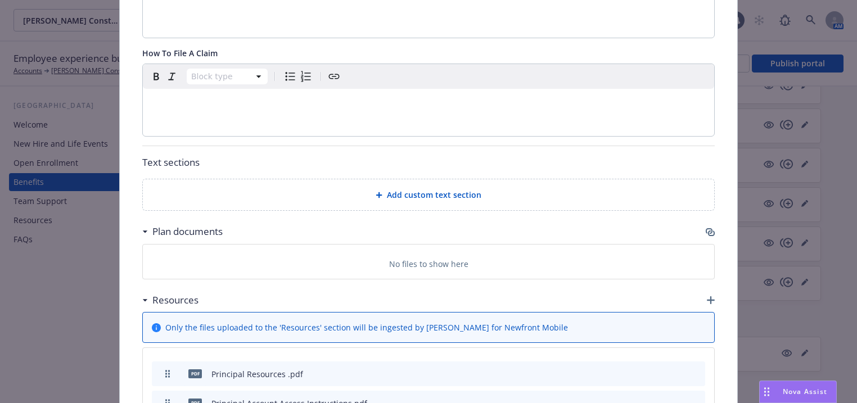
scroll to position [841, 0]
